Goal: Submit feedback/report problem

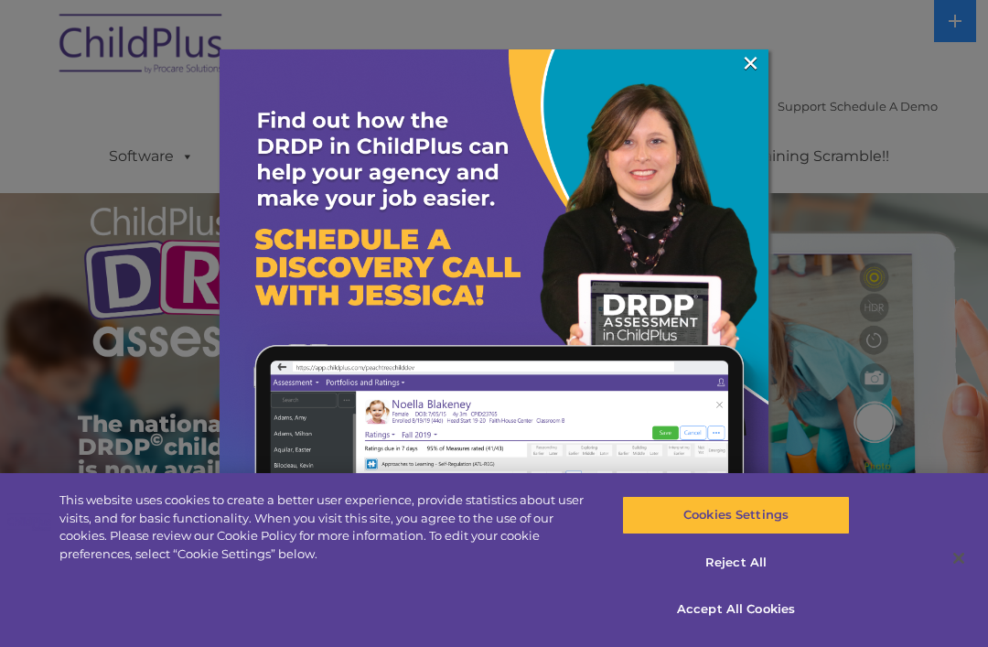
click at [766, 49] on img at bounding box center [494, 323] width 549 height 549
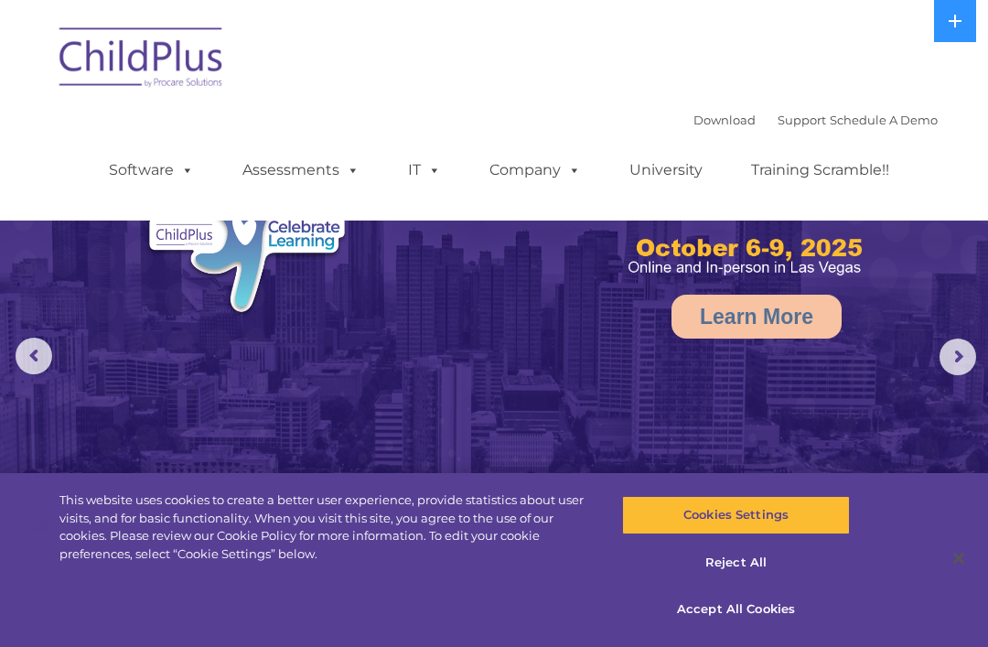
select select "MEDIUM"
